Goal: Information Seeking & Learning: Compare options

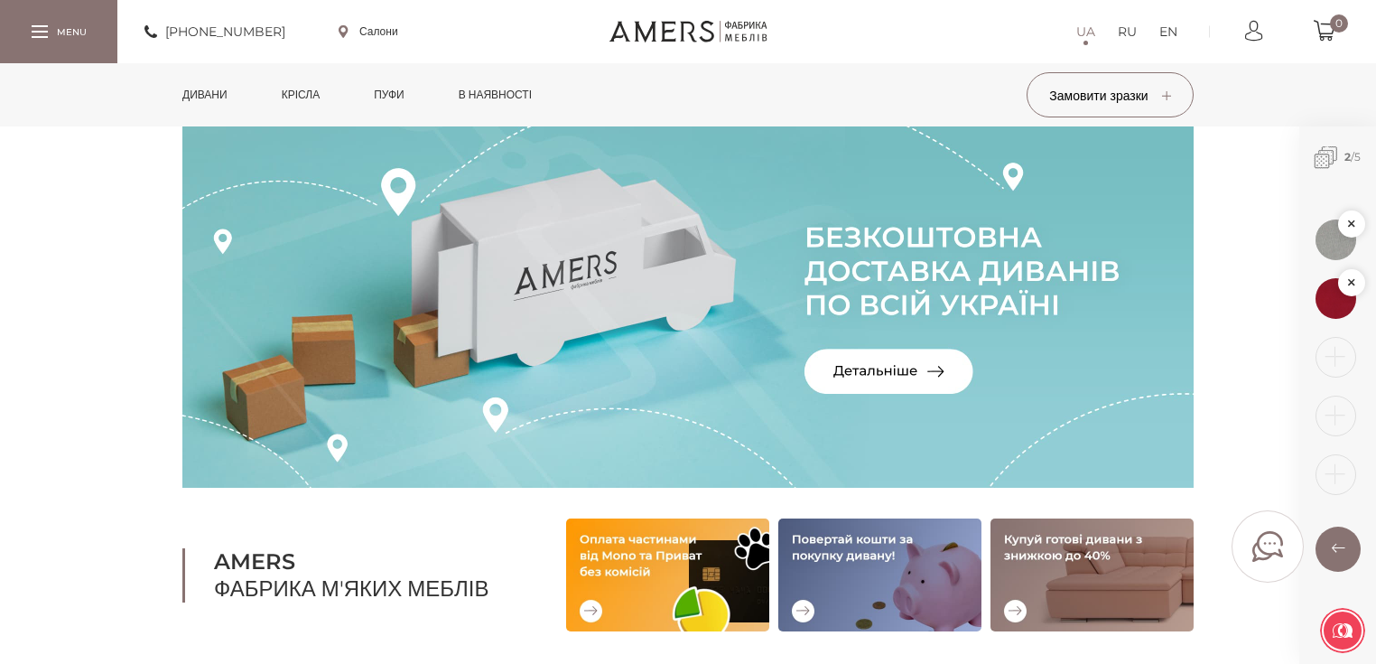
click at [213, 98] on link "Дивани" at bounding box center [205, 94] width 72 height 63
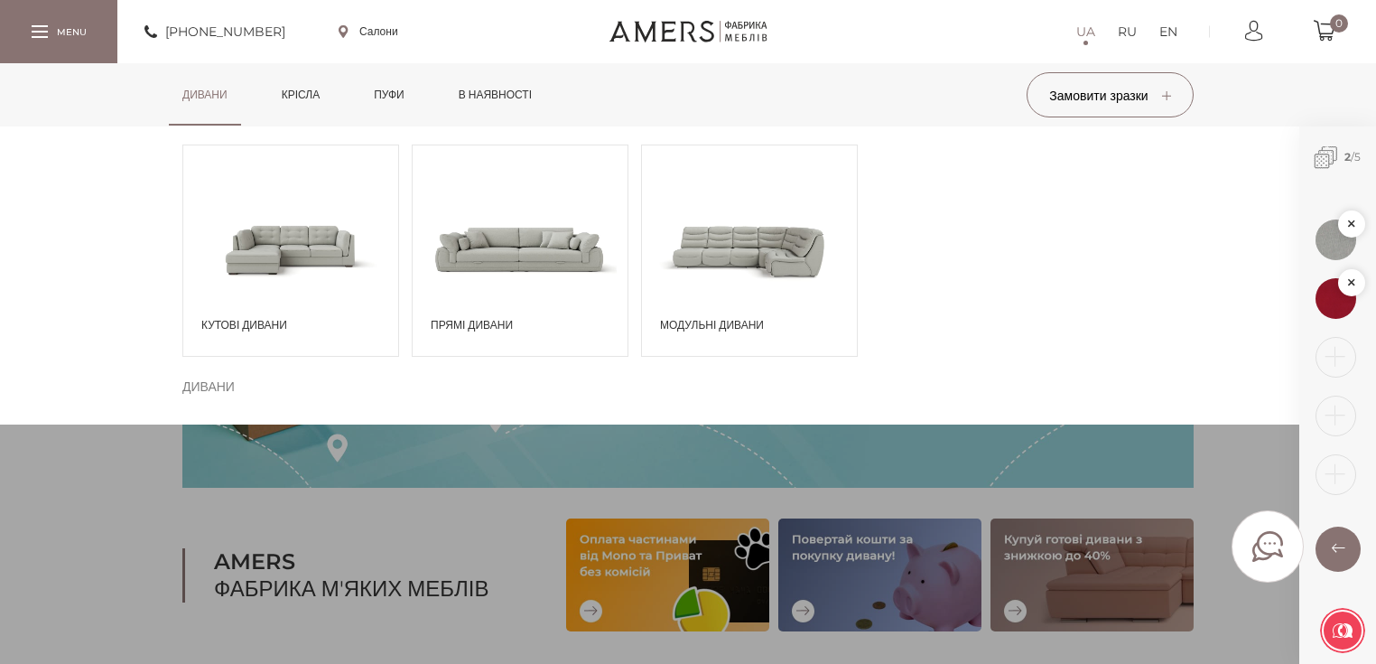
click at [261, 321] on span "Кутові дивани" at bounding box center [295, 325] width 188 height 16
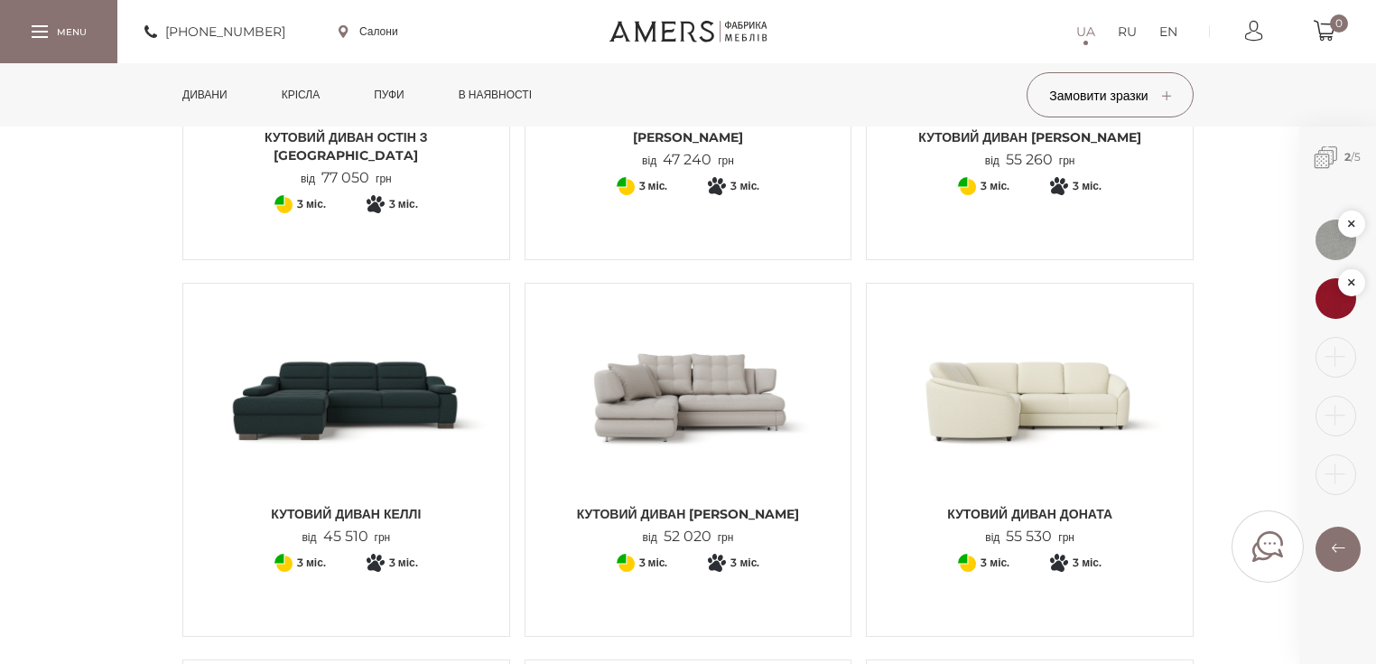
scroll to position [795, 0]
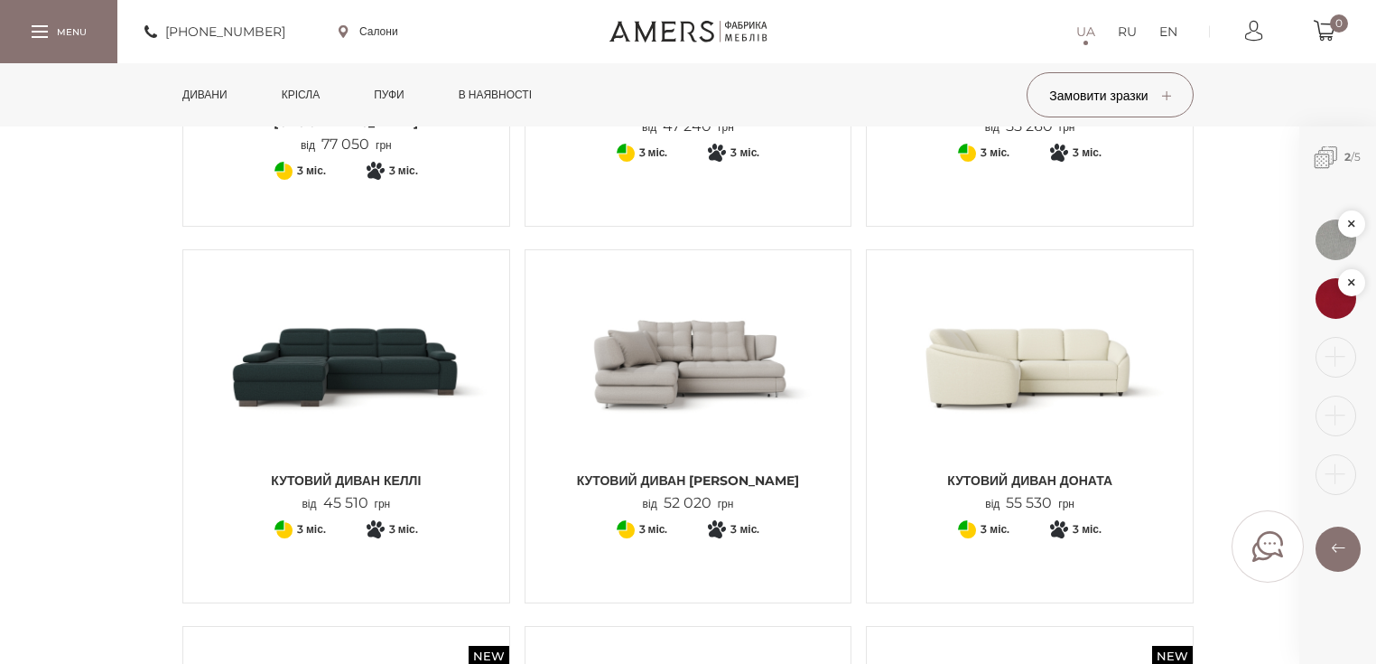
click at [414, 478] on span "Кутовий диван КЕЛЛІ" at bounding box center [346, 480] width 299 height 18
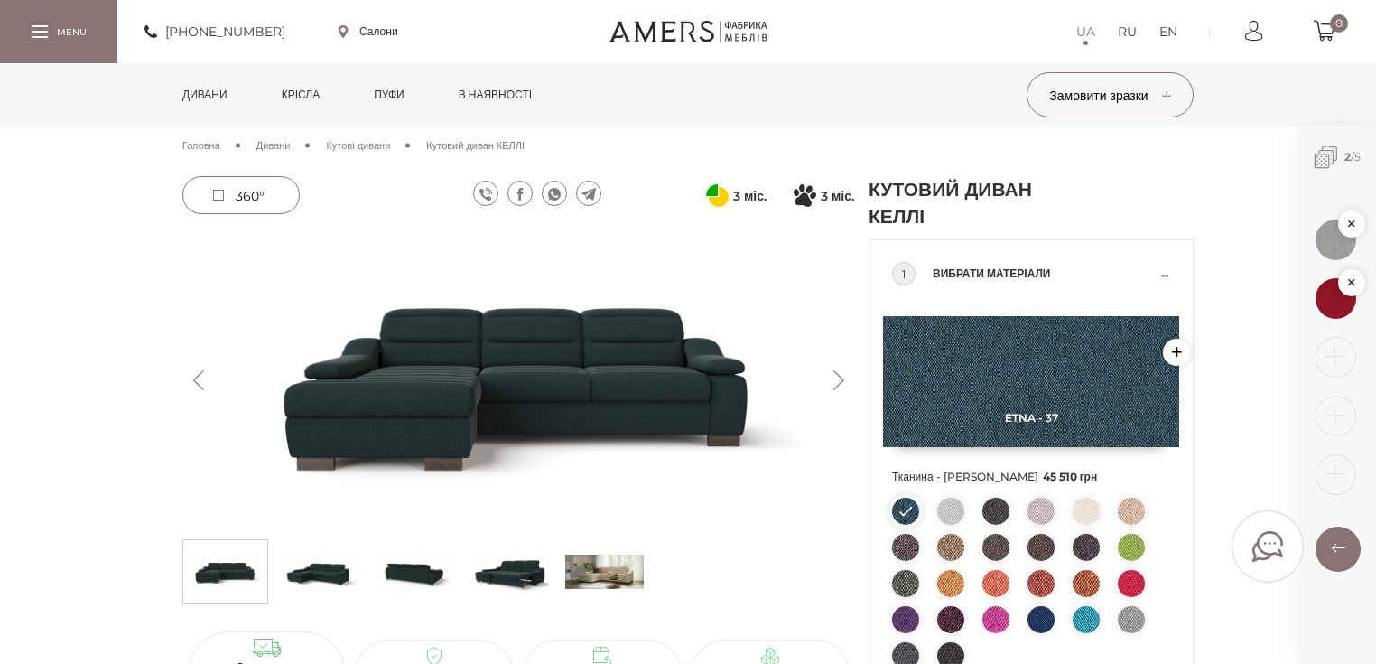
click at [195, 98] on link "Дивани" at bounding box center [205, 94] width 72 height 63
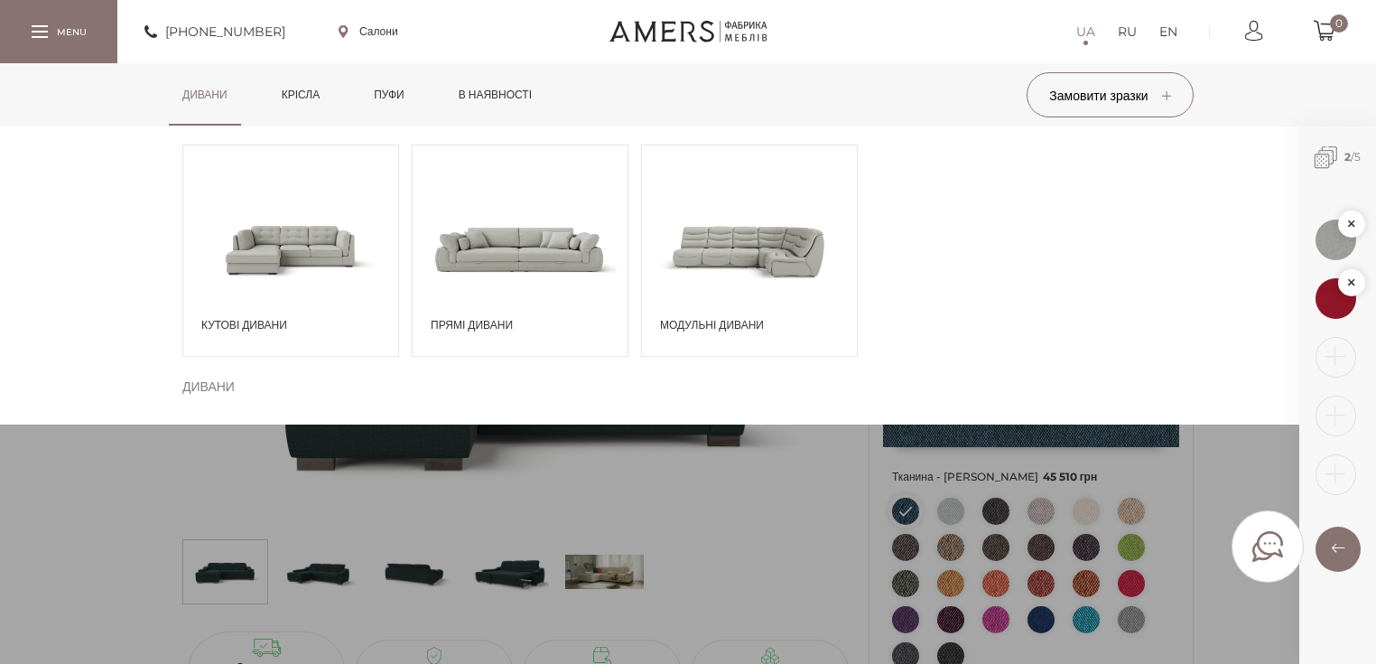
click at [504, 321] on span "Прямі дивани" at bounding box center [525, 325] width 188 height 16
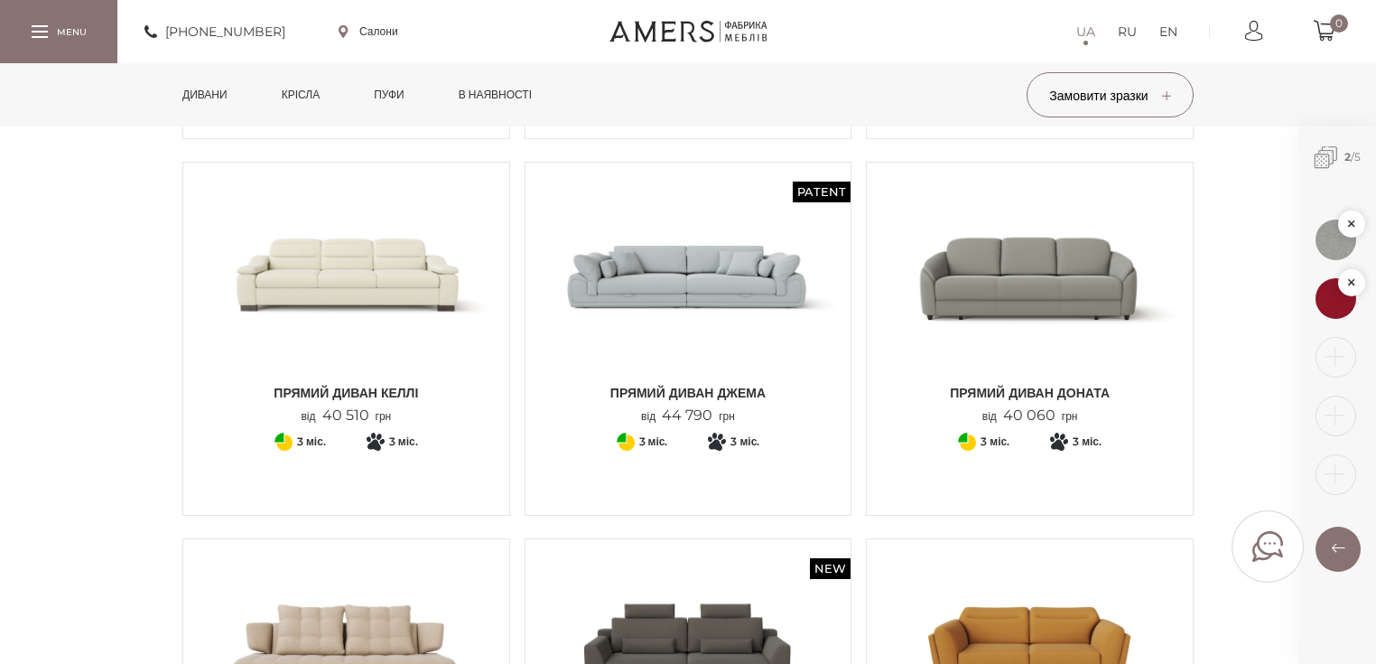
scroll to position [578, 0]
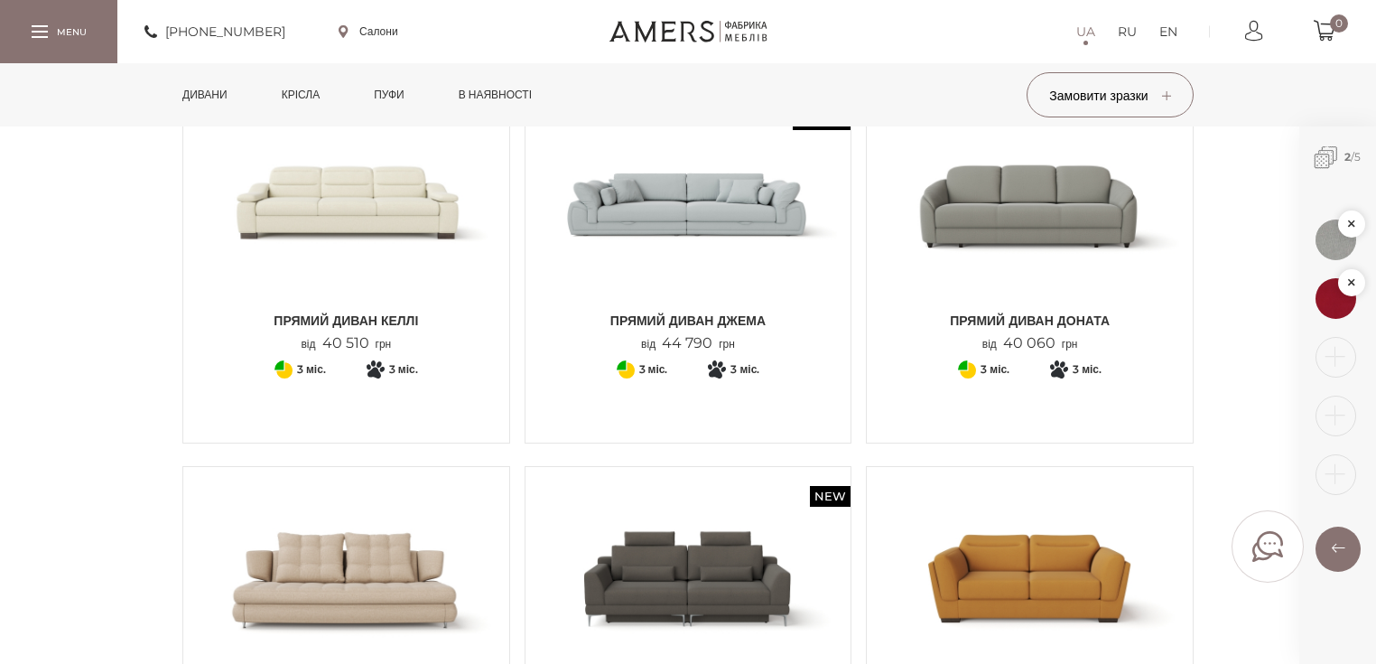
click at [389, 316] on span "Прямий диван КЕЛЛІ" at bounding box center [346, 320] width 299 height 18
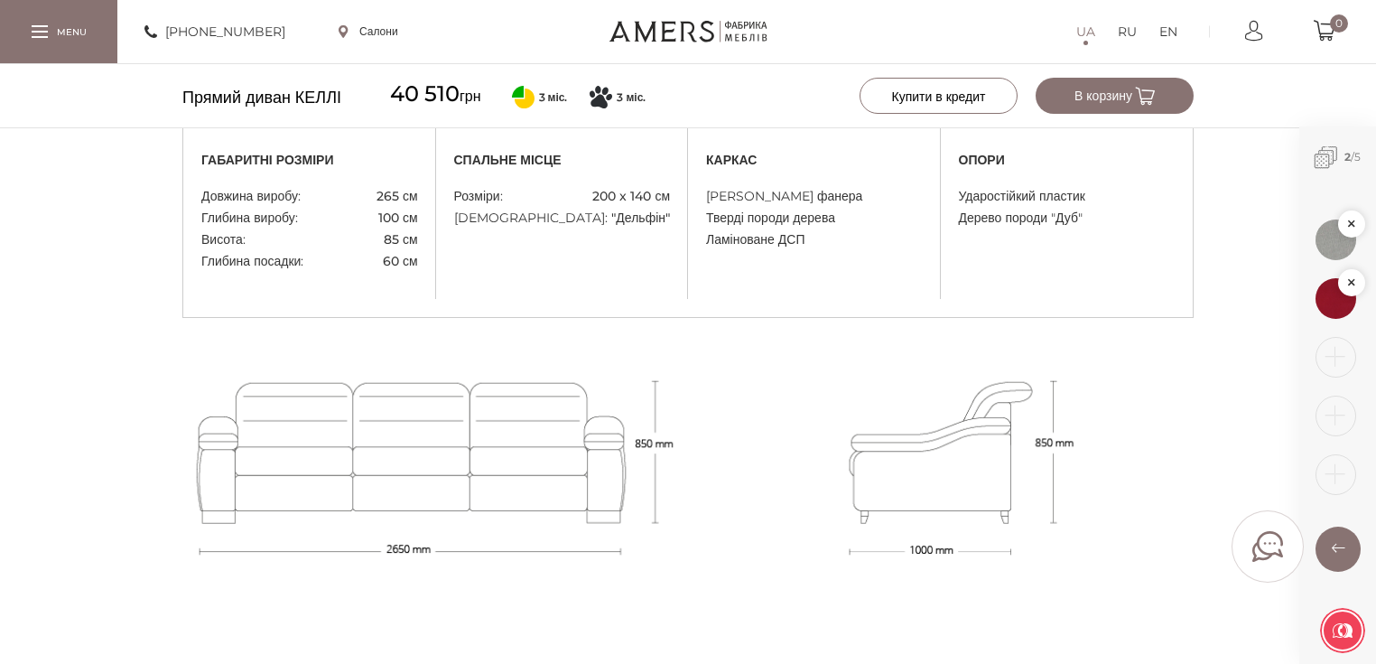
scroll to position [1517, 0]
